Goal: Task Accomplishment & Management: Use online tool/utility

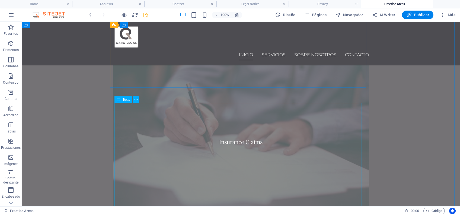
scroll to position [632, 0]
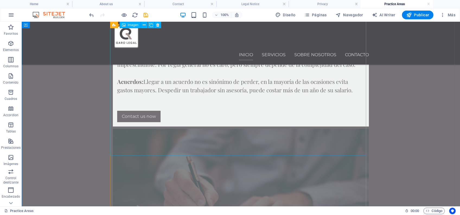
click at [252, 128] on figure "Insurance Claims" at bounding box center [241, 213] width 256 height 171
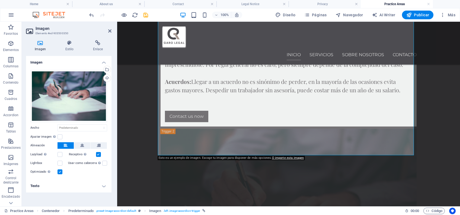
click at [40, 188] on h4 "Texto" at bounding box center [68, 185] width 85 height 13
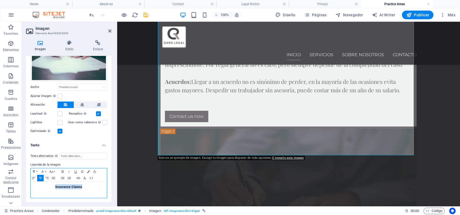
drag, startPoint x: 84, startPoint y: 185, endPoint x: 41, endPoint y: 186, distance: 42.3
click at [41, 186] on h3 "Insurance Claims" at bounding box center [68, 186] width 71 height 5
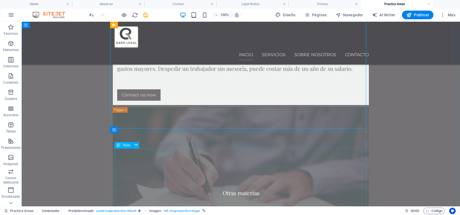
scroll to position [668, 0]
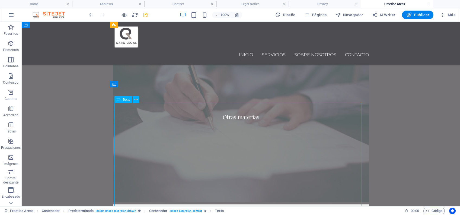
scroll to position [740, 0]
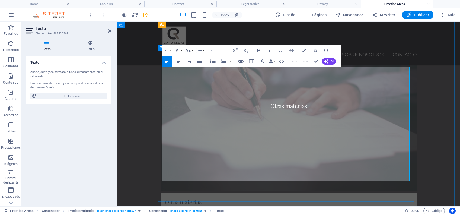
drag, startPoint x: 165, startPoint y: 71, endPoint x: 407, endPoint y: 176, distance: 264.3
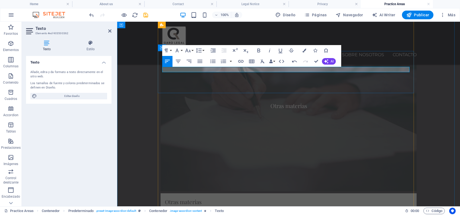
click at [408, 209] on p "Nuestra especialidad en materia laboral y penal. Sin embargo, nuestros servicio…" at bounding box center [288, 211] width 247 height 5
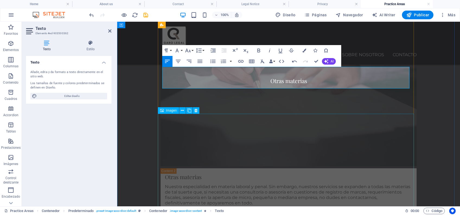
scroll to position [776, 0]
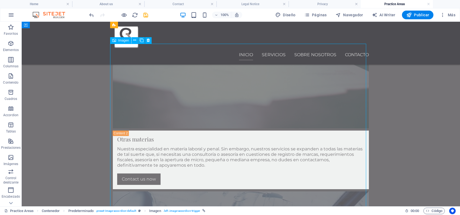
scroll to position [813, 0]
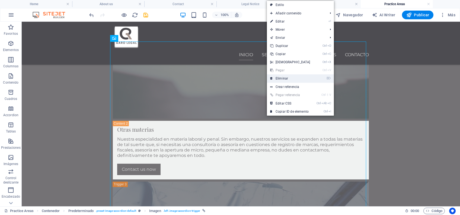
click at [289, 76] on link "⌦ Eliminar" at bounding box center [290, 78] width 47 height 8
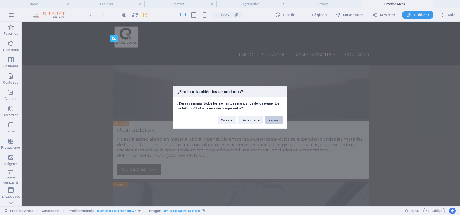
click at [270, 118] on button "Eliminar" at bounding box center [273, 120] width 17 height 8
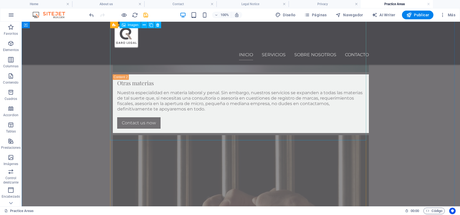
scroll to position [849, 0]
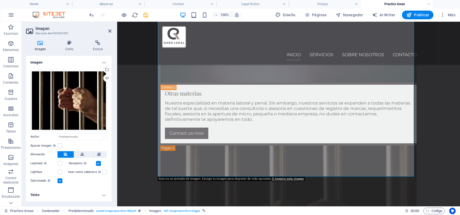
click at [37, 192] on h4 "Texto" at bounding box center [68, 194] width 85 height 13
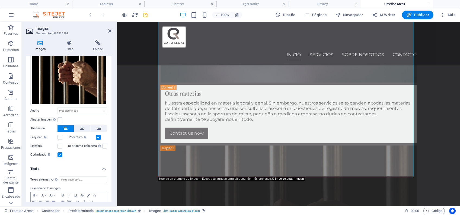
scroll to position [49, 0]
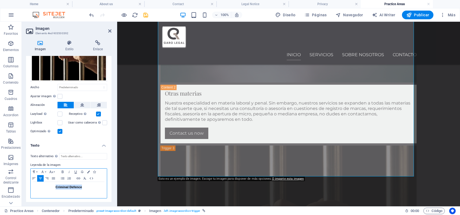
drag, startPoint x: 84, startPoint y: 185, endPoint x: 54, endPoint y: 186, distance: 29.8
click at [54, 186] on h3 "Criminal Defence" at bounding box center [68, 186] width 71 height 5
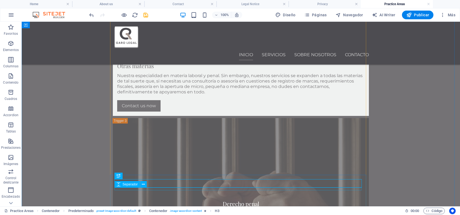
scroll to position [885, 0]
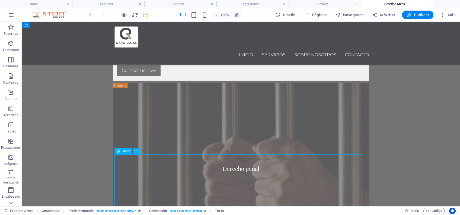
scroll to position [921, 0]
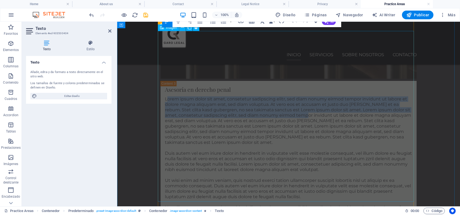
scroll to position [1031, 0]
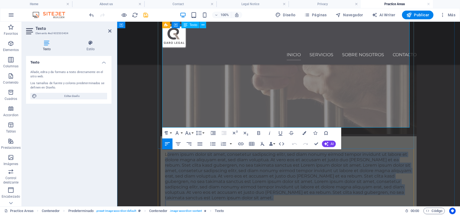
drag, startPoint x: 163, startPoint y: 126, endPoint x: 407, endPoint y: 124, distance: 244.0
click at [407, 152] on div "Lorem ipsum dolor sit amet, consetetur sadipscing elitr, sed diam nonumy eirmod…" at bounding box center [288, 209] width 247 height 114
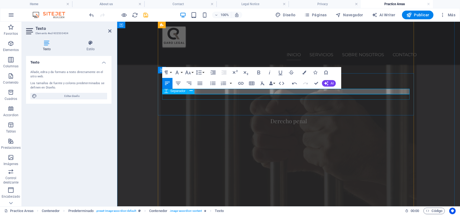
scroll to position [923, 0]
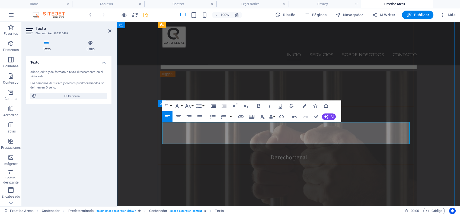
drag, startPoint x: 333, startPoint y: 141, endPoint x: 318, endPoint y: 139, distance: 15.7
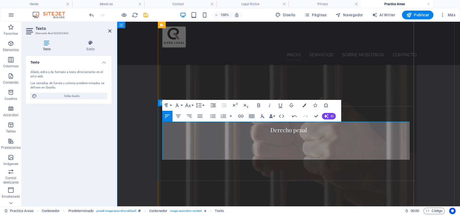
scroll to position [959, 0]
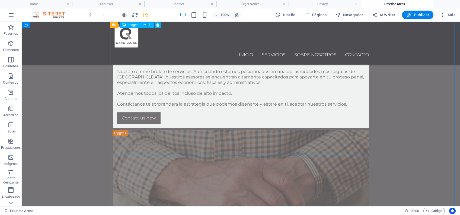
scroll to position [1103, 0]
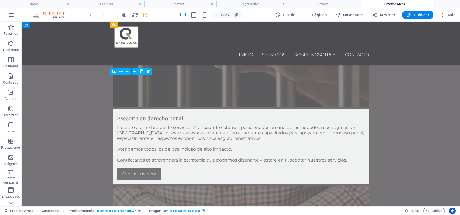
scroll to position [1067, 0]
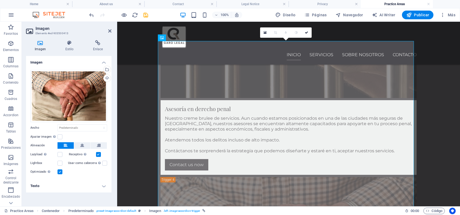
click at [60, 184] on h4 "Texto" at bounding box center [68, 185] width 85 height 13
click at [92, 193] on input "Texto alternativo El texto alternativo es usado por aquellos dispositivos que n…" at bounding box center [83, 196] width 48 height 7
type input "Consultoría"
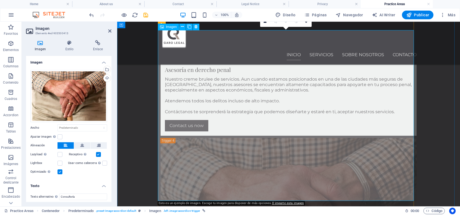
scroll to position [1140, 0]
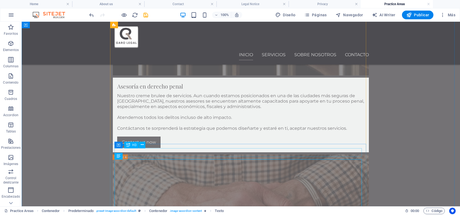
scroll to position [1067, 0]
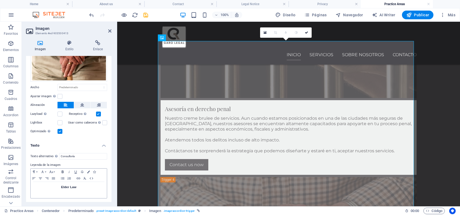
scroll to position [41, 0]
click at [81, 157] on input "Consultoría" at bounding box center [83, 156] width 48 height 7
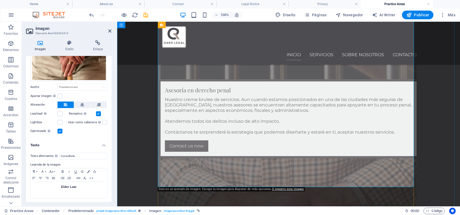
scroll to position [1103, 0]
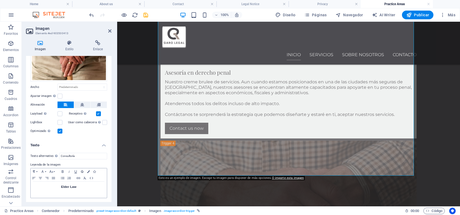
type input "Consult"
click at [82, 184] on h3 "Elder Law" at bounding box center [68, 186] width 71 height 5
drag, startPoint x: 76, startPoint y: 184, endPoint x: 60, endPoint y: 184, distance: 15.7
click at [61, 184] on h3 "Elder Law" at bounding box center [68, 186] width 71 height 5
click at [79, 153] on input "Consult" at bounding box center [83, 156] width 48 height 7
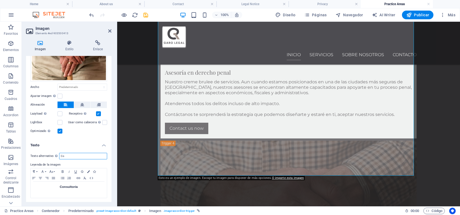
type input "C"
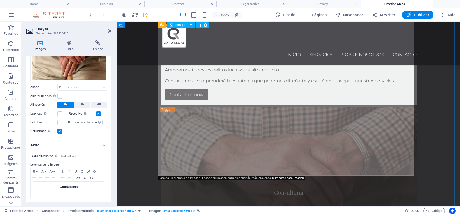
scroll to position [1176, 0]
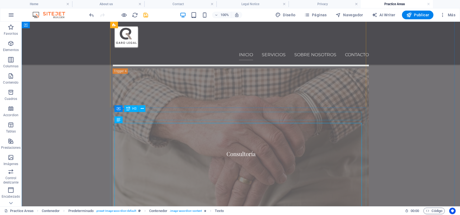
drag, startPoint x: 171, startPoint y: 115, endPoint x: 75, endPoint y: 115, distance: 95.7
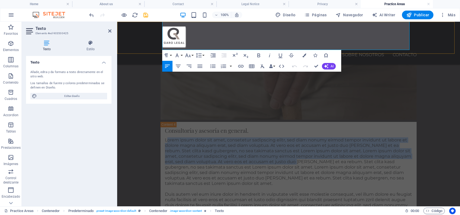
scroll to position [1273, 0]
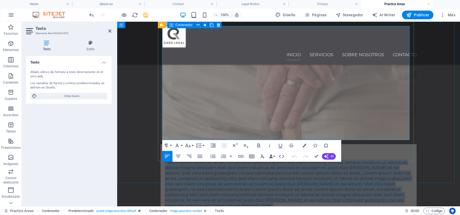
drag, startPoint x: 164, startPoint y: 126, endPoint x: 409, endPoint y: 135, distance: 245.7
click at [409, 144] on div "Consultoría y asesoría en general. Lorem ipsum dolor sit amet, consetetur sadip…" at bounding box center [288, 219] width 256 height 150
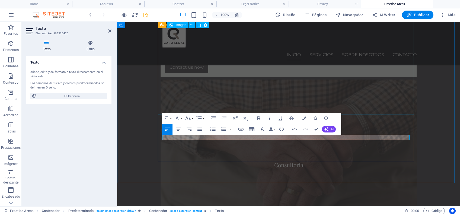
scroll to position [1164, 0]
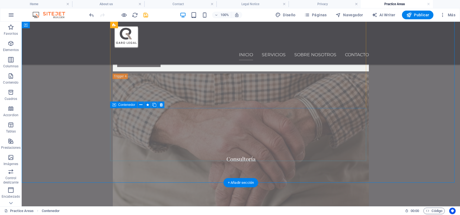
scroll to position [1236, 0]
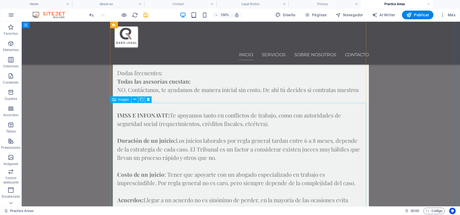
scroll to position [369, 0]
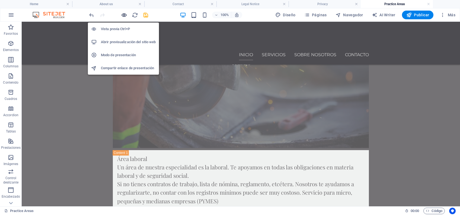
click at [124, 13] on icon "button" at bounding box center [124, 15] width 6 height 6
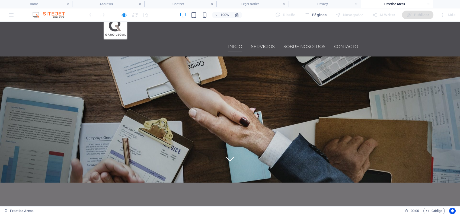
scroll to position [4, 0]
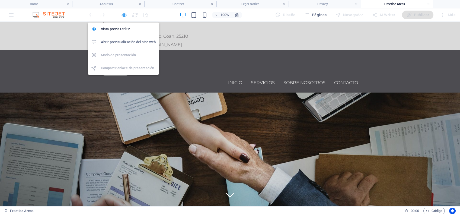
click at [124, 14] on icon "button" at bounding box center [124, 15] width 6 height 6
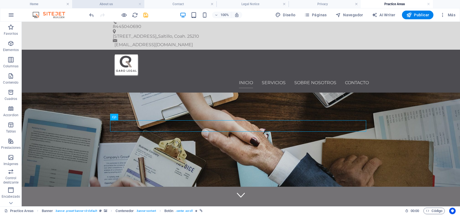
click at [117, 7] on h4 "About us" at bounding box center [108, 4] width 72 height 6
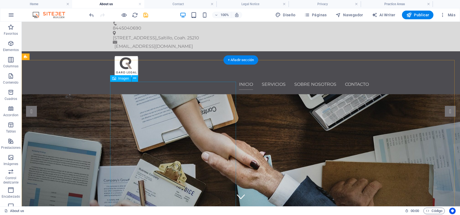
scroll to position [0, 0]
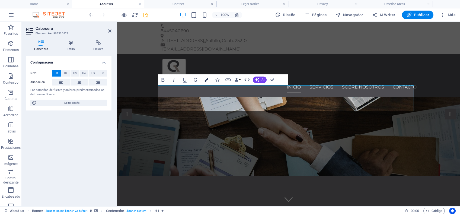
click at [203, 79] on button "Colors" at bounding box center [206, 79] width 10 height 11
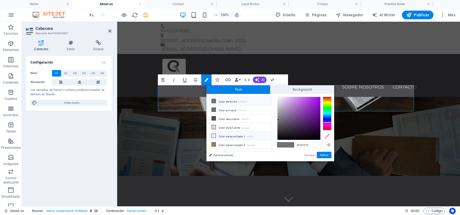
click at [225, 134] on li "Color personalizado 1 #f0f2f1" at bounding box center [240, 135] width 62 height 9
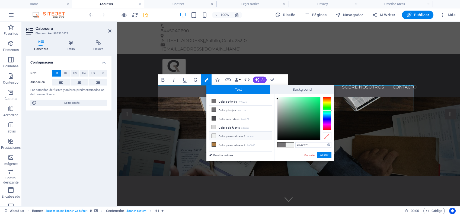
type input "#f0f2f1"
click at [326, 156] on button "Aplicar" at bounding box center [324, 155] width 15 height 7
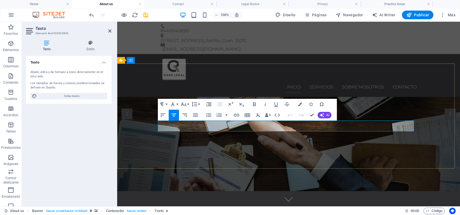
drag, startPoint x: 345, startPoint y: 130, endPoint x: 277, endPoint y: 142, distance: 68.5
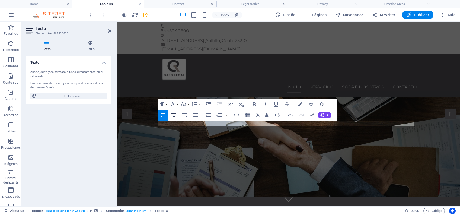
click at [178, 115] on button "Align Center" at bounding box center [174, 115] width 10 height 11
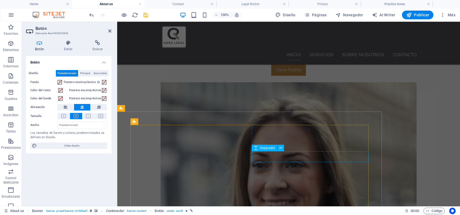
scroll to position [1048, 0]
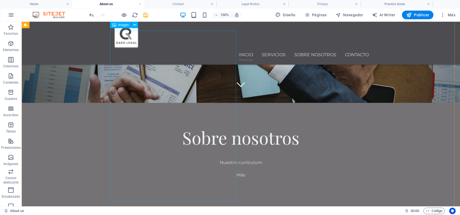
scroll to position [36, 0]
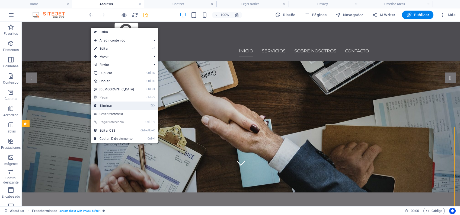
click at [131, 106] on link "⌦ Eliminar" at bounding box center [114, 105] width 47 height 8
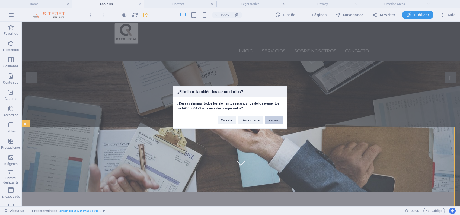
click at [279, 121] on button "Eliminar" at bounding box center [273, 120] width 17 height 8
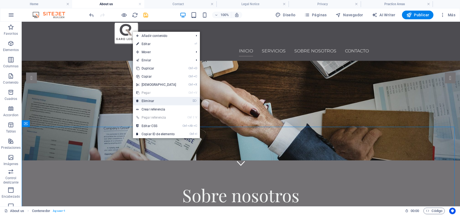
click at [171, 100] on link "⌦ Eliminar" at bounding box center [156, 101] width 47 height 8
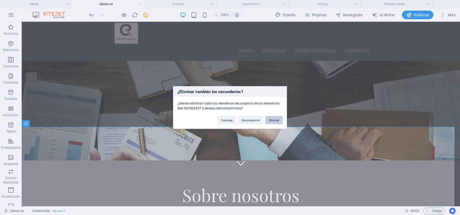
click at [271, 120] on button "Eliminar" at bounding box center [273, 120] width 17 height 8
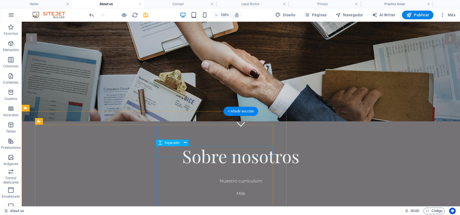
scroll to position [108, 0]
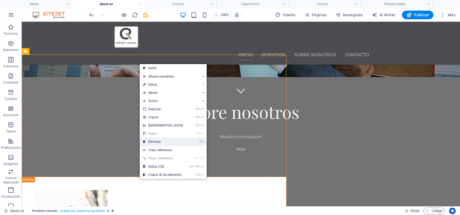
click at [157, 143] on link "⌦ Eliminar" at bounding box center [163, 141] width 47 height 8
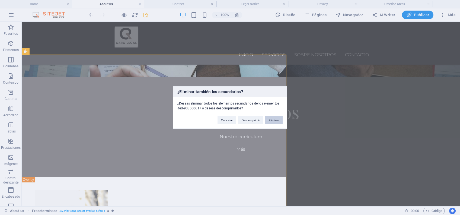
click at [270, 122] on button "Eliminar" at bounding box center [273, 120] width 17 height 8
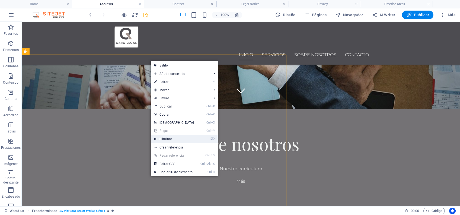
click at [176, 141] on link "⌦ Eliminar" at bounding box center [174, 139] width 47 height 8
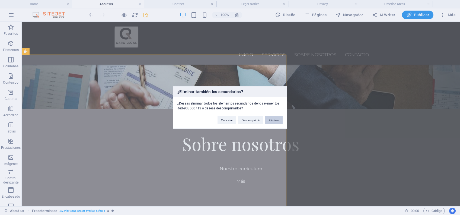
click at [276, 121] on button "Eliminar" at bounding box center [273, 120] width 17 height 8
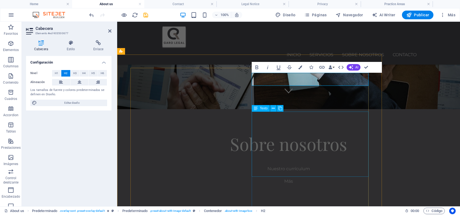
drag, startPoint x: 276, startPoint y: 117, endPoint x: 372, endPoint y: 118, distance: 95.4
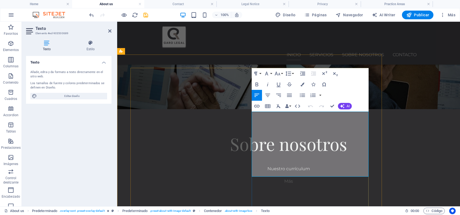
drag, startPoint x: 255, startPoint y: 116, endPoint x: 360, endPoint y: 169, distance: 117.2
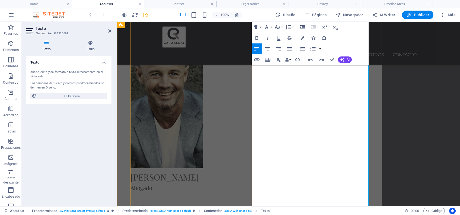
scroll to position [320, 0]
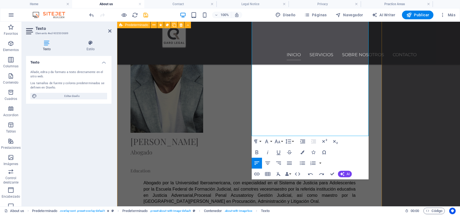
click at [377, 181] on div "[PERSON_NAME] Abogado Education ​ Abogado por la Universidad Iberoamericana, co…" at bounding box center [249, 179] width 265 height 364
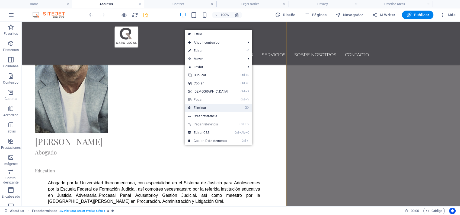
click at [214, 107] on link "⌦ Eliminar" at bounding box center [208, 108] width 47 height 8
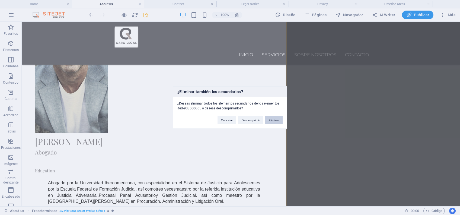
click at [271, 120] on button "Eliminar" at bounding box center [273, 120] width 17 height 8
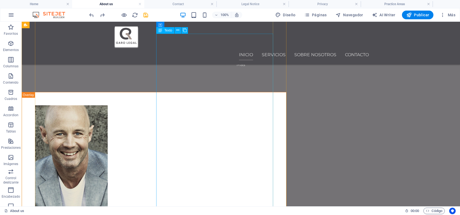
scroll to position [253, 0]
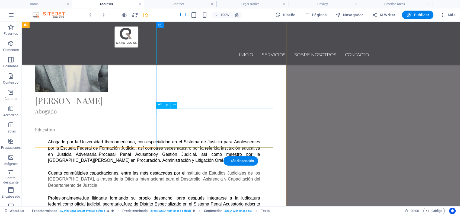
scroll to position [325, 0]
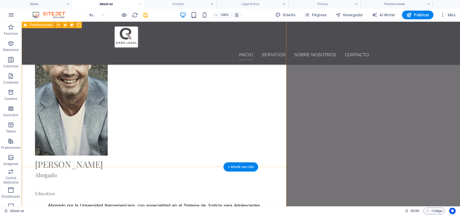
scroll to position [289, 0]
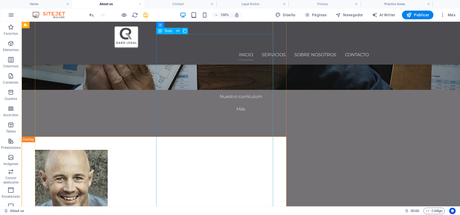
scroll to position [217, 0]
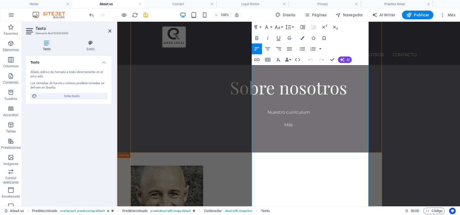
scroll to position [176, 0]
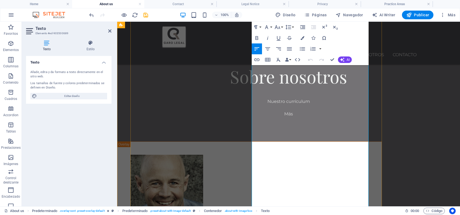
drag, startPoint x: 317, startPoint y: 172, endPoint x: 297, endPoint y: 185, distance: 23.4
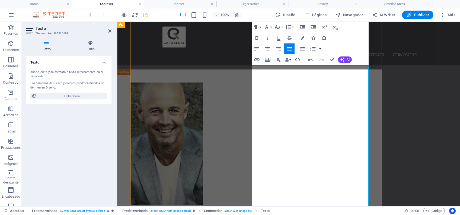
scroll to position [248, 0]
drag, startPoint x: 327, startPoint y: 106, endPoint x: 289, endPoint y: 111, distance: 38.3
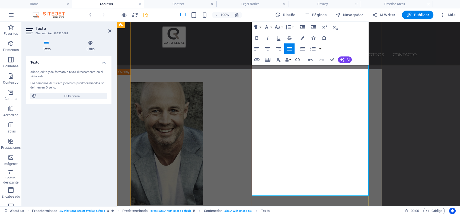
scroll to position [284, 0]
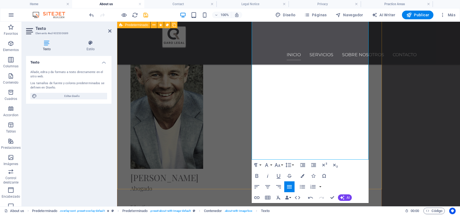
click at [378, 138] on div "[PERSON_NAME] Abogado Education Abogado por la Universidad Iberoamericana, con …" at bounding box center [249, 192] width 265 height 318
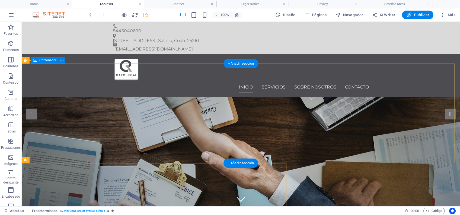
scroll to position [0, 0]
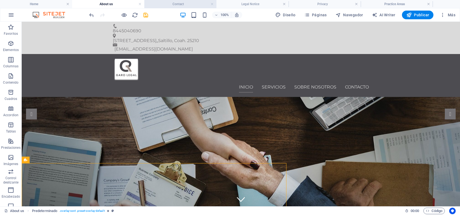
click at [180, 2] on h4 "Contact" at bounding box center [180, 4] width 72 height 6
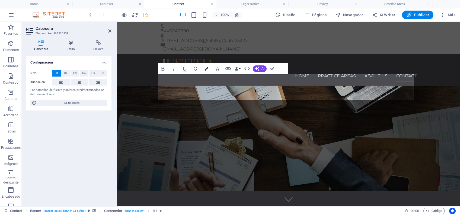
click at [206, 69] on icon "button" at bounding box center [206, 69] width 4 height 4
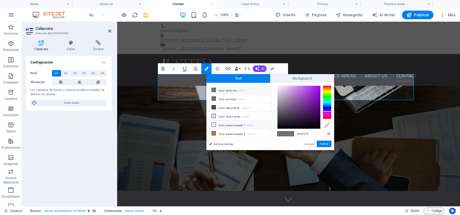
click at [230, 123] on li "Color personalizado 1 #f0f2f1" at bounding box center [240, 124] width 62 height 9
type input "#f0f2f1"
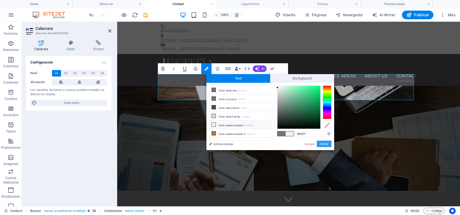
click at [326, 145] on button "Aplicar" at bounding box center [324, 143] width 15 height 7
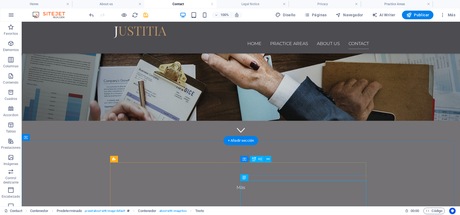
scroll to position [113, 0]
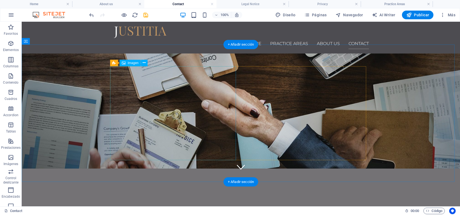
scroll to position [0, 0]
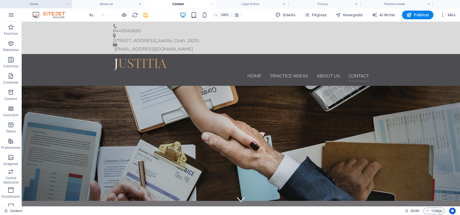
click at [51, 1] on h4 "Home" at bounding box center [36, 4] width 72 height 6
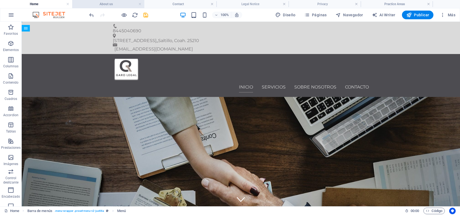
click at [109, 4] on h4 "About us" at bounding box center [108, 4] width 72 height 6
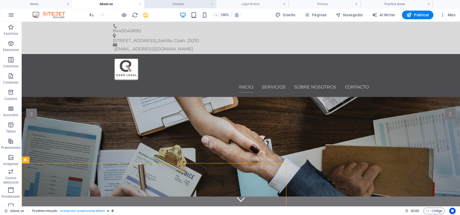
click at [161, 1] on li "Contact" at bounding box center [180, 4] width 72 height 8
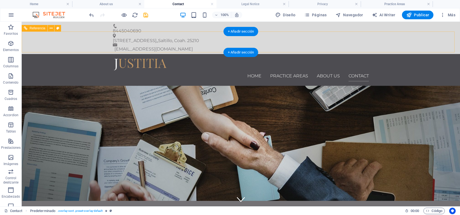
click at [149, 58] on div at bounding box center [241, 64] width 256 height 12
click at [146, 58] on div at bounding box center [241, 64] width 256 height 12
drag, startPoint x: 146, startPoint y: 43, endPoint x: 50, endPoint y: 43, distance: 96.0
click at [146, 58] on div at bounding box center [241, 64] width 256 height 12
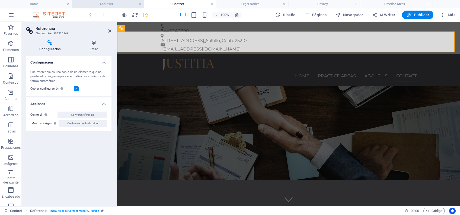
click at [117, 5] on h4 "About us" at bounding box center [108, 4] width 72 height 6
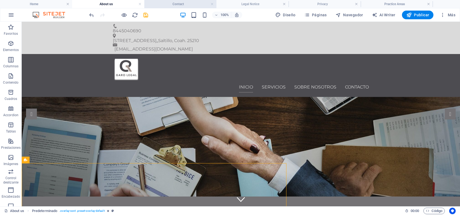
click at [158, 4] on h4 "Contact" at bounding box center [180, 4] width 72 height 6
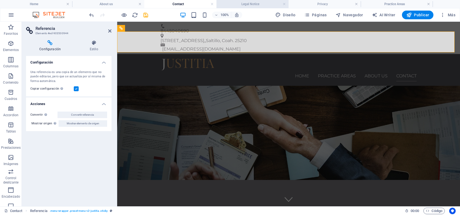
click at [254, 3] on h4 "Legal Notice" at bounding box center [252, 4] width 72 height 6
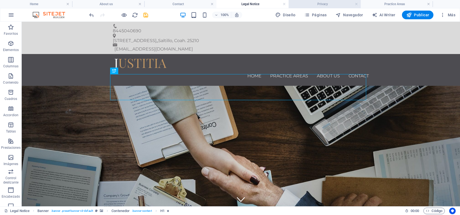
click at [320, 5] on h4 "Privacy" at bounding box center [324, 4] width 72 height 6
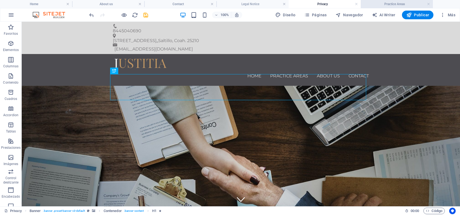
click at [381, 4] on h4 "Practice Areas" at bounding box center [397, 4] width 72 height 6
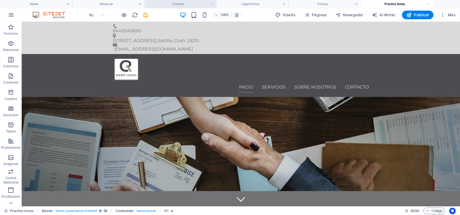
click at [191, 2] on h4 "Contact" at bounding box center [180, 4] width 72 height 6
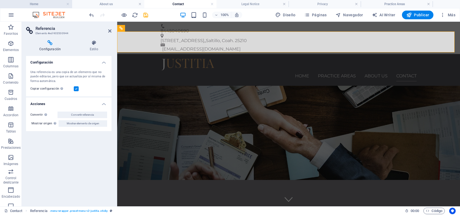
click at [46, 4] on h4 "Home" at bounding box center [36, 4] width 72 height 6
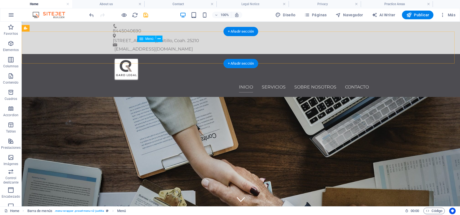
click at [353, 82] on nav "Inicio Servicios Sobre nosotros Contacto" at bounding box center [241, 87] width 256 height 11
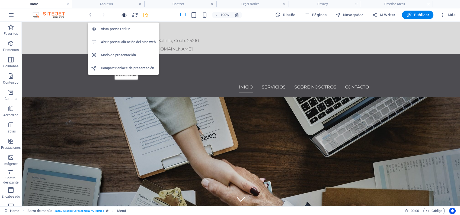
click at [122, 15] on icon "button" at bounding box center [124, 15] width 6 height 6
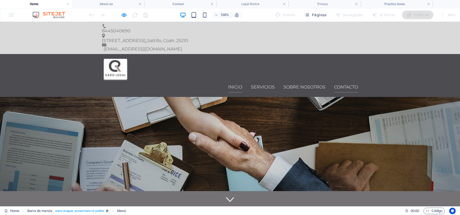
click at [337, 82] on link "Contacto" at bounding box center [346, 87] width 24 height 11
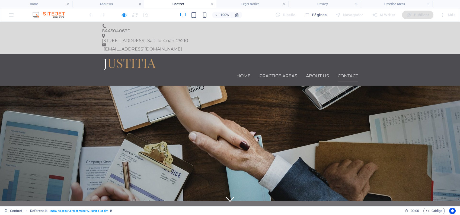
click at [226, 195] on icon at bounding box center [230, 199] width 8 height 8
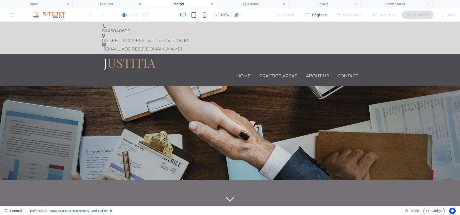
click at [145, 58] on img at bounding box center [129, 64] width 54 height 12
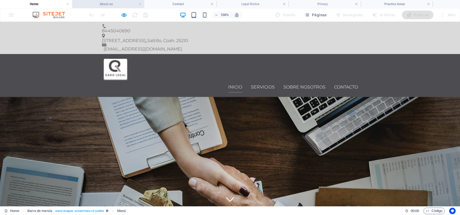
click at [107, 6] on h4 "About us" at bounding box center [108, 4] width 72 height 6
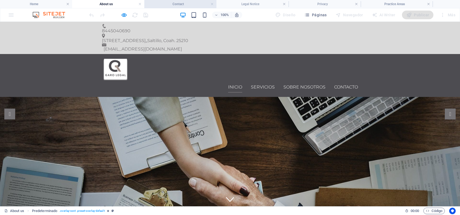
click at [165, 7] on h4 "Contact" at bounding box center [180, 4] width 72 height 6
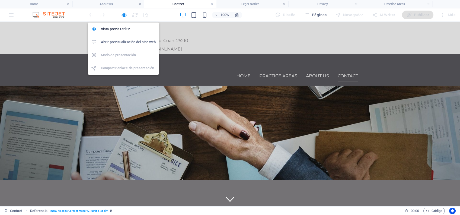
drag, startPoint x: 123, startPoint y: 14, endPoint x: 126, endPoint y: 20, distance: 7.2
click at [123, 14] on icon "button" at bounding box center [124, 15] width 6 height 6
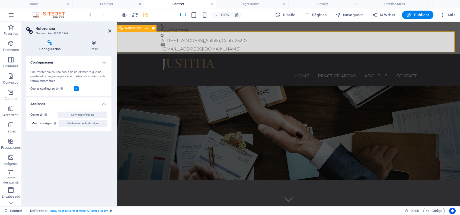
click at [186, 58] on div at bounding box center [288, 64] width 256 height 12
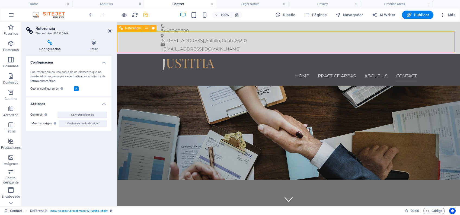
click at [186, 58] on div at bounding box center [288, 64] width 256 height 12
click at [147, 29] on icon at bounding box center [146, 28] width 3 height 6
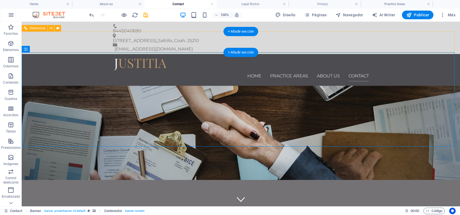
click at [251, 70] on nav "Home Practice Areas About us Contact" at bounding box center [241, 75] width 256 height 11
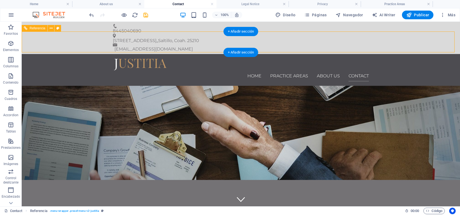
click at [162, 58] on div at bounding box center [241, 64] width 256 height 12
click at [153, 58] on div at bounding box center [241, 64] width 256 height 12
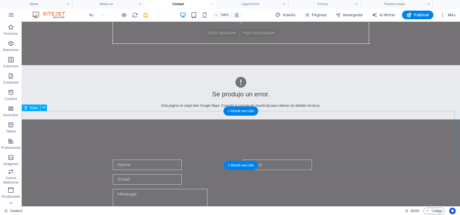
scroll to position [361, 0]
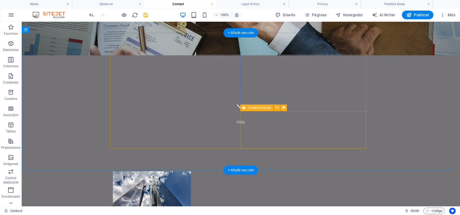
scroll to position [0, 0]
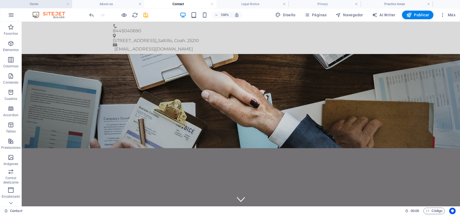
click at [43, 4] on h4 "Home" at bounding box center [36, 4] width 72 height 6
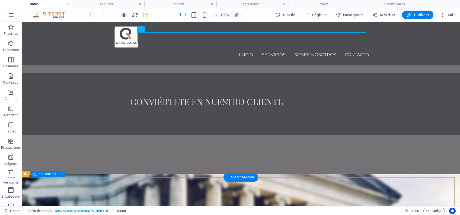
scroll to position [538, 0]
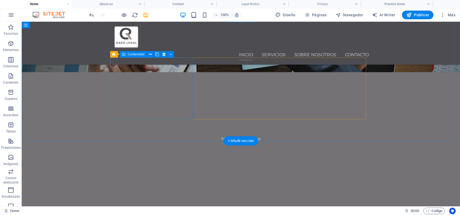
scroll to position [0, 0]
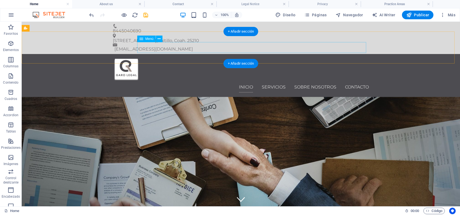
click at [268, 82] on nav "Inicio Servicios Sobre nosotros Contacto" at bounding box center [241, 87] width 256 height 11
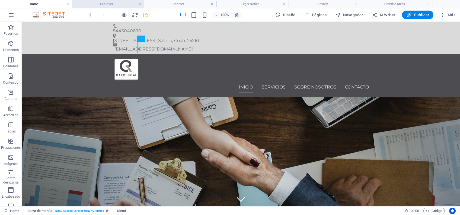
click at [117, 3] on h4 "About us" at bounding box center [108, 4] width 72 height 6
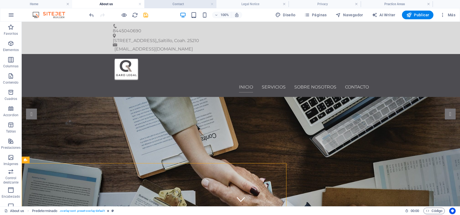
click at [184, 5] on h4 "Contact" at bounding box center [180, 4] width 72 height 6
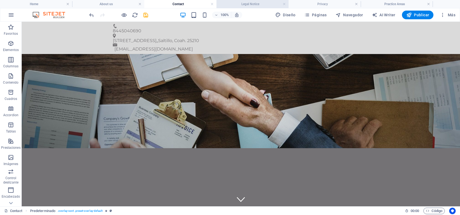
click at [258, 1] on h4 "Legal Notice" at bounding box center [252, 4] width 72 height 6
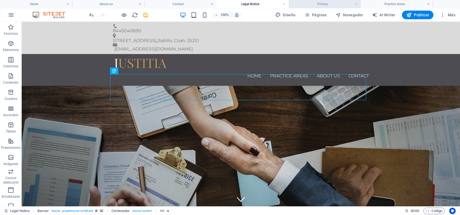
click at [335, 4] on h4 "Privacy" at bounding box center [324, 4] width 72 height 6
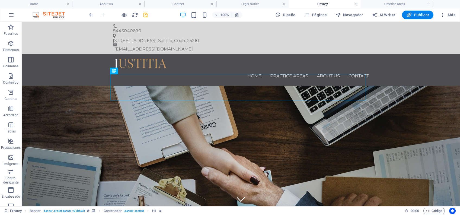
click at [356, 4] on link at bounding box center [356, 4] width 3 height 5
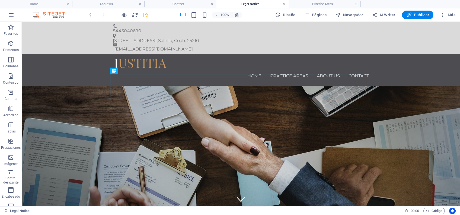
click at [283, 3] on link at bounding box center [283, 4] width 3 height 5
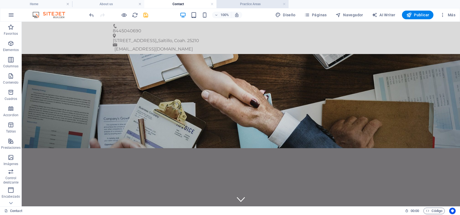
click at [252, 4] on h4 "Practice Areas" at bounding box center [252, 4] width 72 height 6
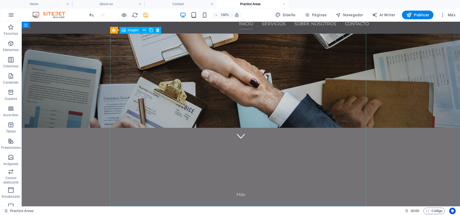
scroll to position [20, 0]
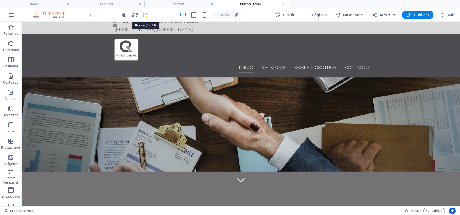
click at [145, 14] on icon "save" at bounding box center [146, 15] width 6 height 6
click at [416, 15] on span "Publicar" at bounding box center [417, 14] width 23 height 5
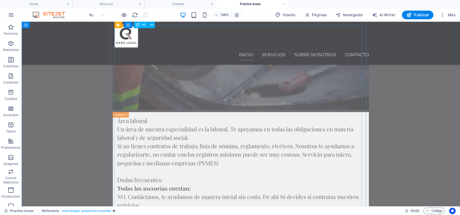
scroll to position [217, 0]
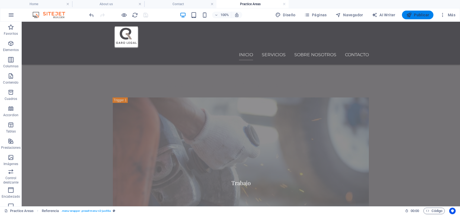
drag, startPoint x: 416, startPoint y: 14, endPoint x: 345, endPoint y: 6, distance: 70.9
click at [416, 14] on span "Publicar" at bounding box center [417, 14] width 23 height 5
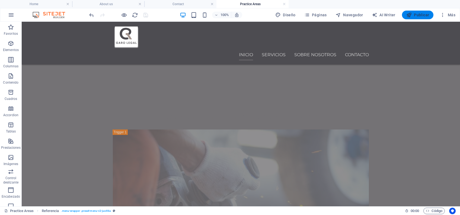
click at [415, 12] on span "Publicar" at bounding box center [417, 14] width 23 height 5
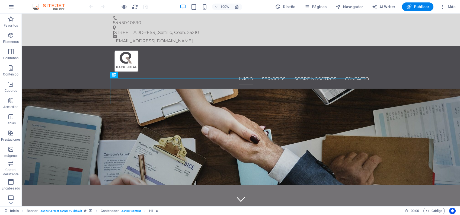
click at [190, 7] on div "100%" at bounding box center [210, 6] width 63 height 9
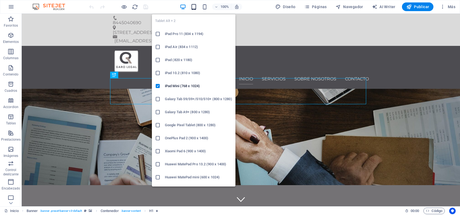
click at [192, 9] on icon "button" at bounding box center [194, 7] width 6 height 6
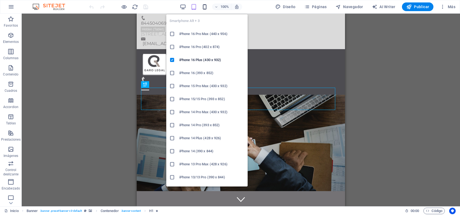
click at [207, 5] on icon "button" at bounding box center [204, 7] width 6 height 6
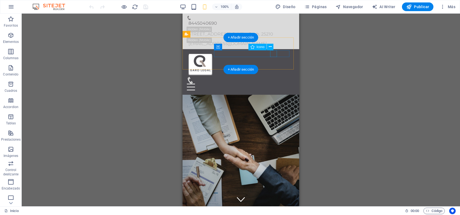
click at [274, 77] on figure at bounding box center [239, 80] width 104 height 7
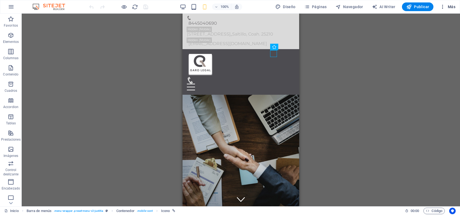
click at [444, 7] on icon "button" at bounding box center [442, 6] width 5 height 5
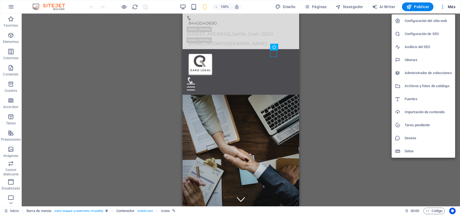
click at [422, 7] on div at bounding box center [230, 107] width 460 height 215
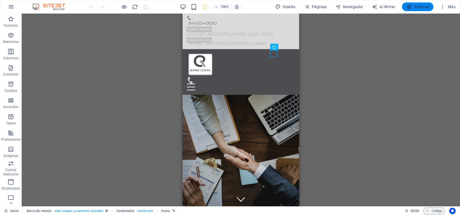
click at [420, 9] on span "Publicar" at bounding box center [417, 6] width 23 height 5
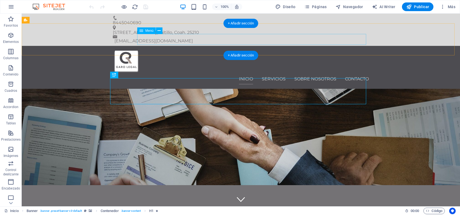
click at [316, 73] on nav "Inicio Servicios Sobre nosotros Contacto" at bounding box center [241, 78] width 256 height 11
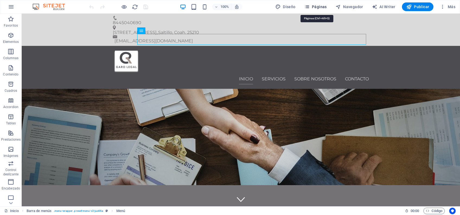
click at [307, 9] on icon "button" at bounding box center [306, 6] width 5 height 5
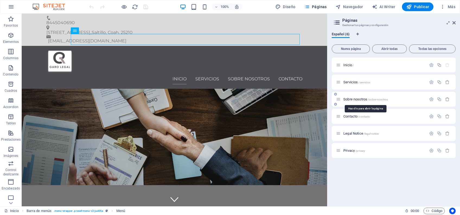
click at [360, 100] on span "Sobre nosotros /sobre-nosotros" at bounding box center [365, 99] width 44 height 4
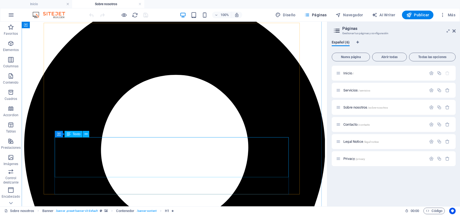
scroll to position [397, 0]
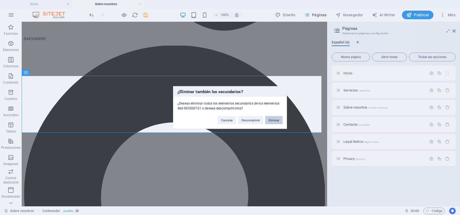
click at [271, 120] on button "Eliminar" at bounding box center [273, 120] width 17 height 8
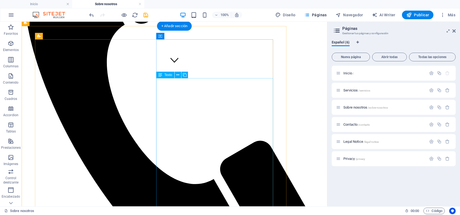
scroll to position [0, 0]
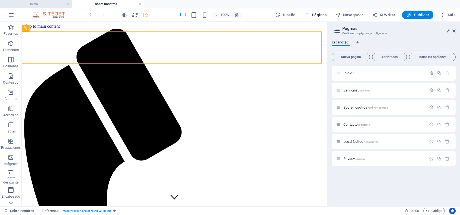
click at [38, 2] on h4 "Inicio" at bounding box center [36, 4] width 72 height 6
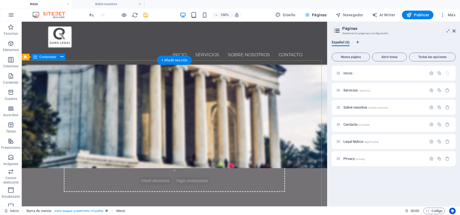
scroll to position [538, 0]
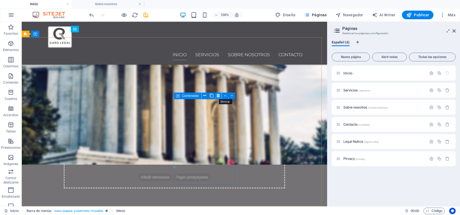
click at [217, 96] on icon at bounding box center [218, 96] width 3 height 6
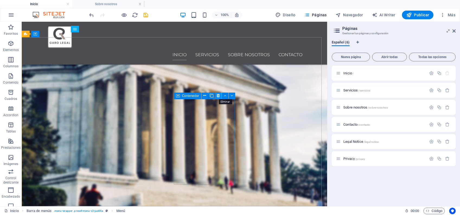
scroll to position [532, 0]
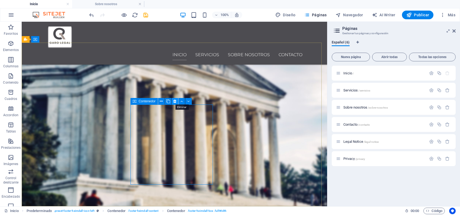
click at [175, 100] on icon at bounding box center [174, 101] width 3 height 6
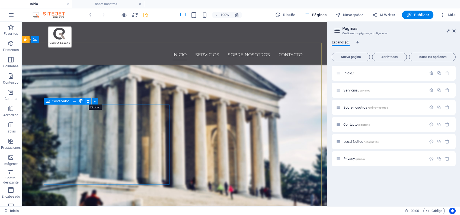
click at [88, 101] on icon at bounding box center [87, 101] width 3 height 6
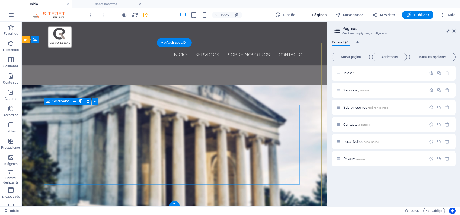
scroll to position [315, 0]
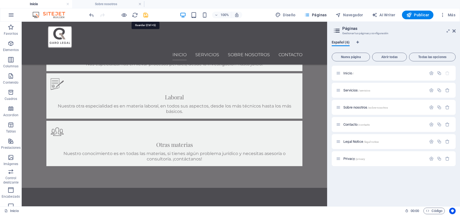
click at [144, 15] on icon "save" at bounding box center [146, 15] width 6 height 6
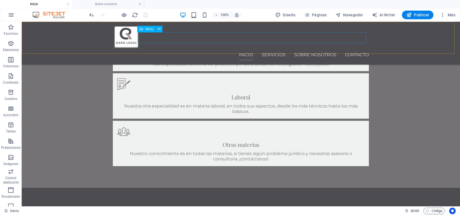
click at [348, 49] on nav "Inicio Servicios Sobre nosotros Contacto" at bounding box center [241, 54] width 256 height 11
click at [426, 17] on span "Publicar" at bounding box center [417, 14] width 23 height 5
